Goal: Task Accomplishment & Management: Manage account settings

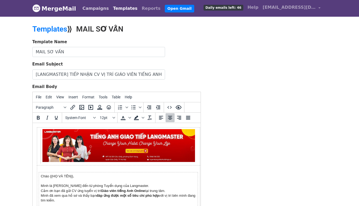
click at [86, 9] on link "Campaigns" at bounding box center [95, 8] width 31 height 11
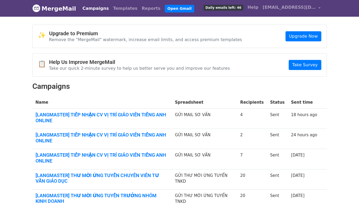
scroll to position [27, 0]
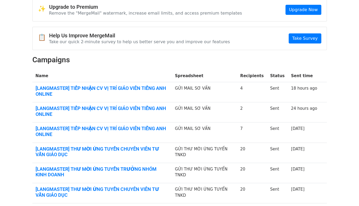
click at [126, 111] on link "[LANGMASTER] TIẾP NHẬN CV VỊ TRÍ GIÁO VIÊN TIẾNG ANH ONLINE" at bounding box center [102, 111] width 133 height 11
click at [104, 88] on link "[LANGMASTER] TIẾP NHẬN CV VỊ TRÍ GIÁO VIÊN TIẾNG ANH ONLINE" at bounding box center [102, 91] width 133 height 11
click at [125, 87] on link "[LANGMASTER] TIẾP NHẬN CV VỊ TRÍ GIÁO VIÊN TIẾNG ANH ONLINE" at bounding box center [102, 91] width 133 height 11
click at [103, 111] on link "[LANGMASTER] TIẾP NHẬN CV VỊ TRÍ GIÁO VIÊN TIẾNG ANH ONLINE" at bounding box center [102, 111] width 133 height 11
